Goal: Task Accomplishment & Management: Use online tool/utility

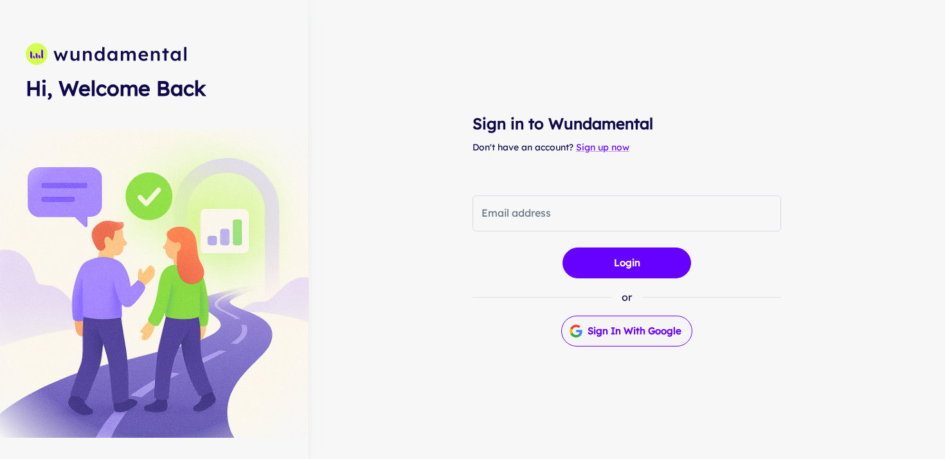
click at [635, 339] on button "Sign in with Google" at bounding box center [626, 331] width 131 height 31
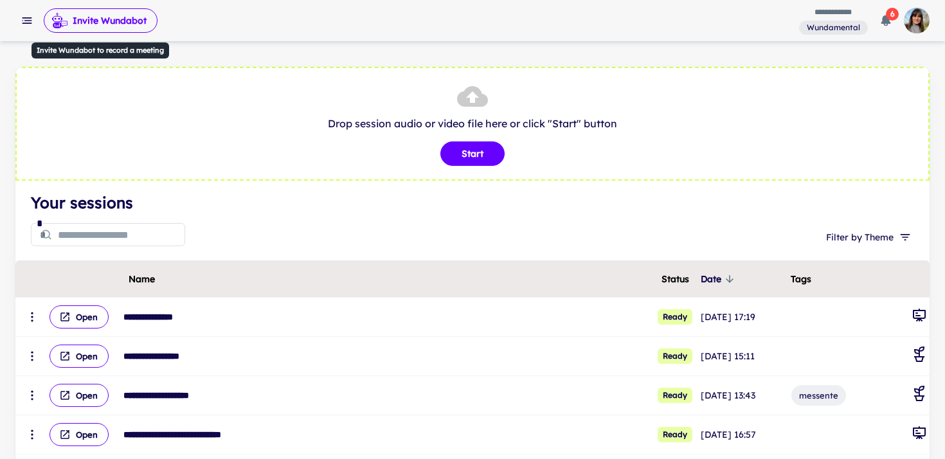
click at [134, 18] on button "Invite Wundabot" at bounding box center [101, 20] width 114 height 24
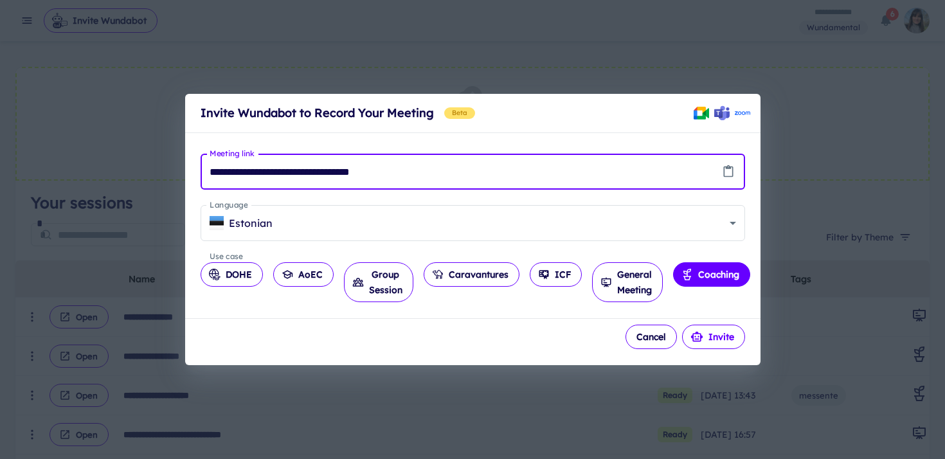
type input "**********"
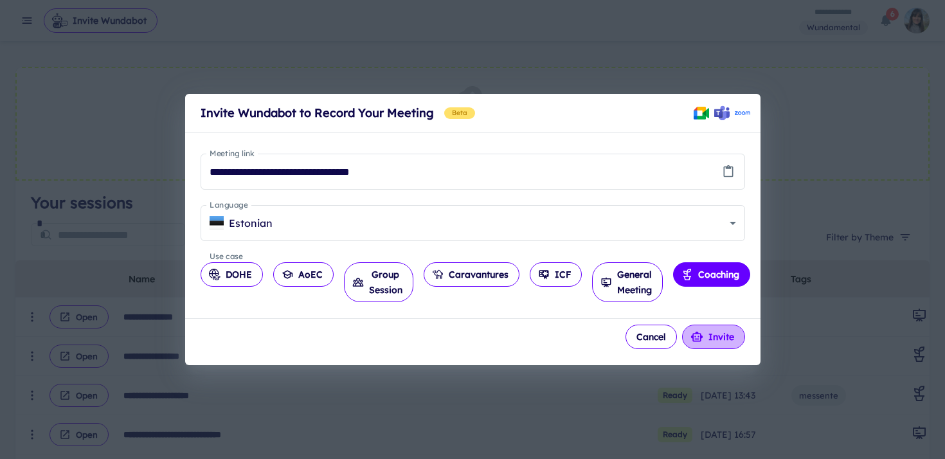
click at [714, 339] on button "Invite" at bounding box center [713, 337] width 63 height 24
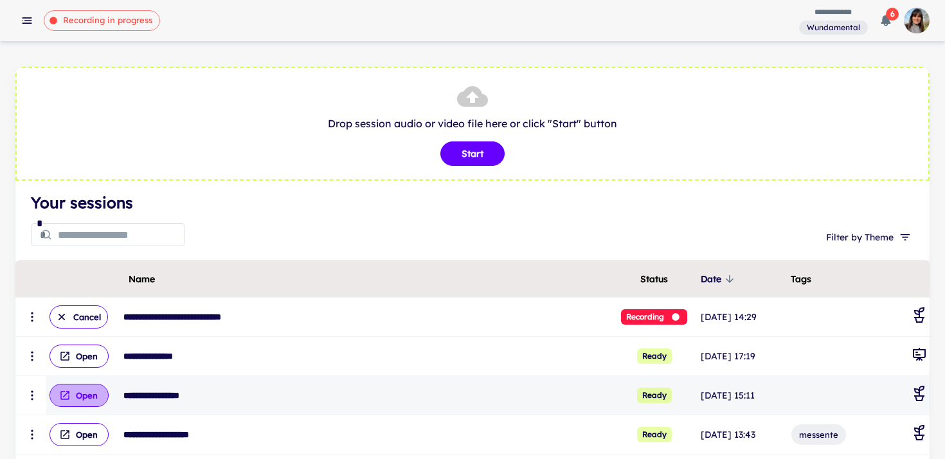
click at [81, 394] on button "Open" at bounding box center [79, 395] width 59 height 23
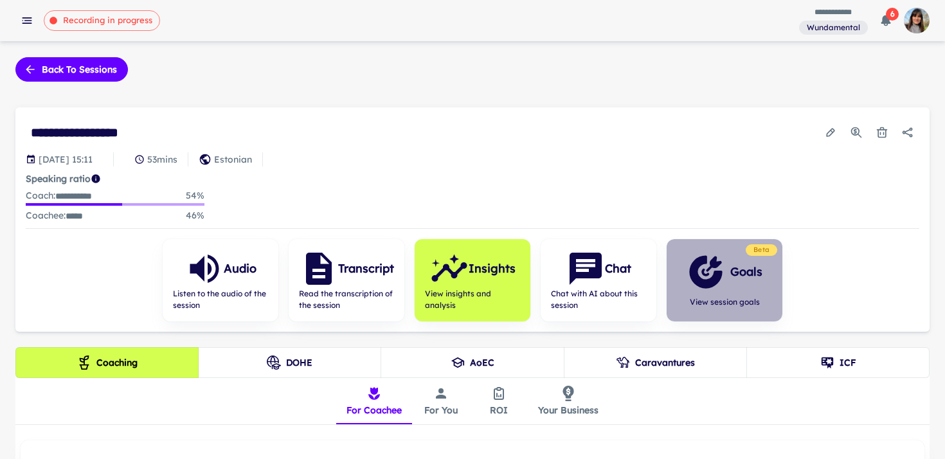
click at [713, 284] on icon "button" at bounding box center [705, 271] width 33 height 33
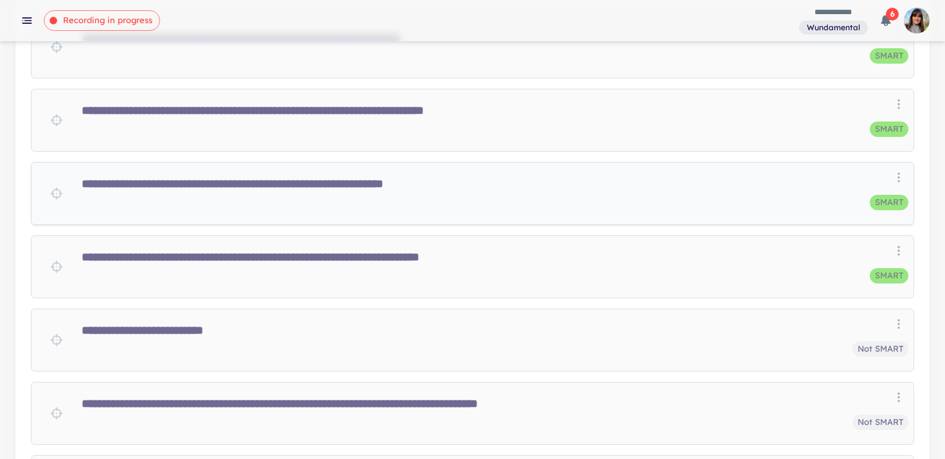
scroll to position [399, 0]
